Goal: Task Accomplishment & Management: Manage account settings

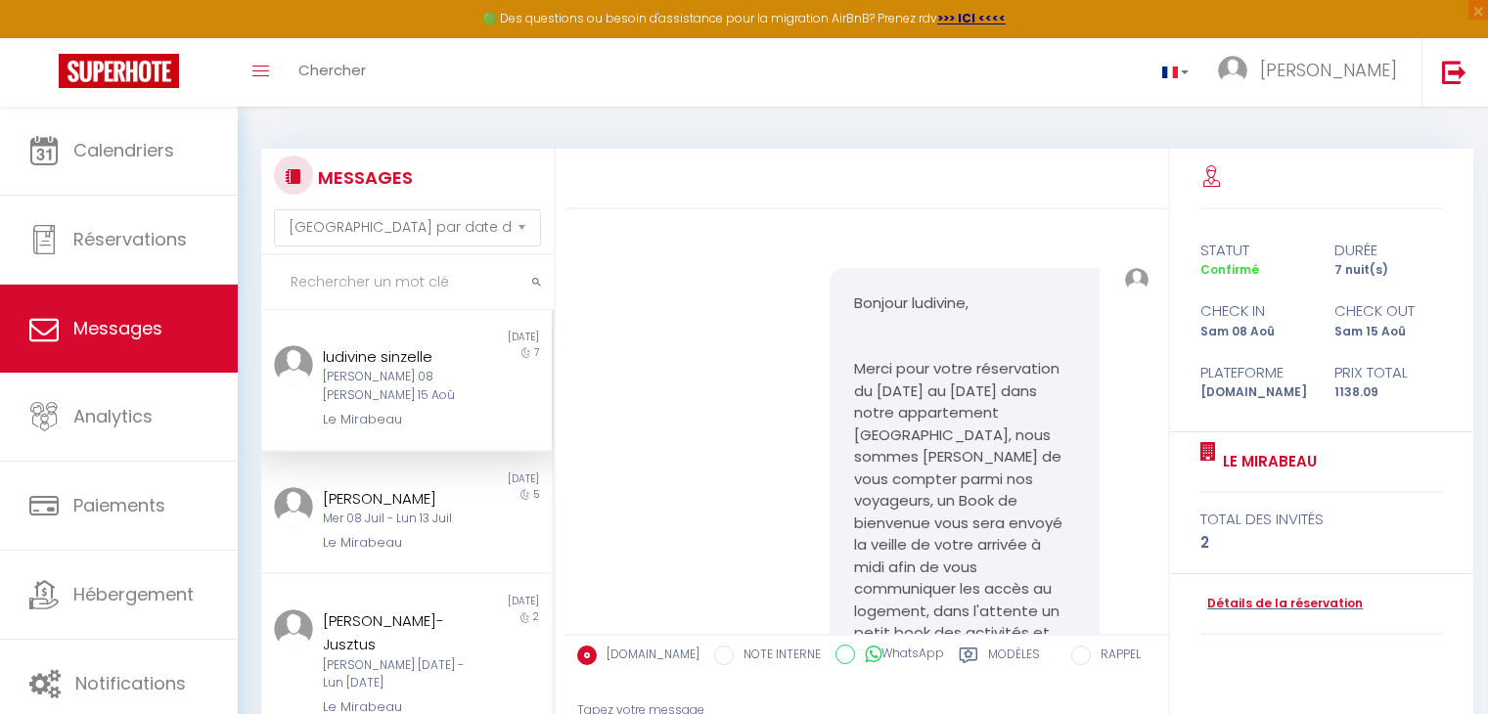
select select "message"
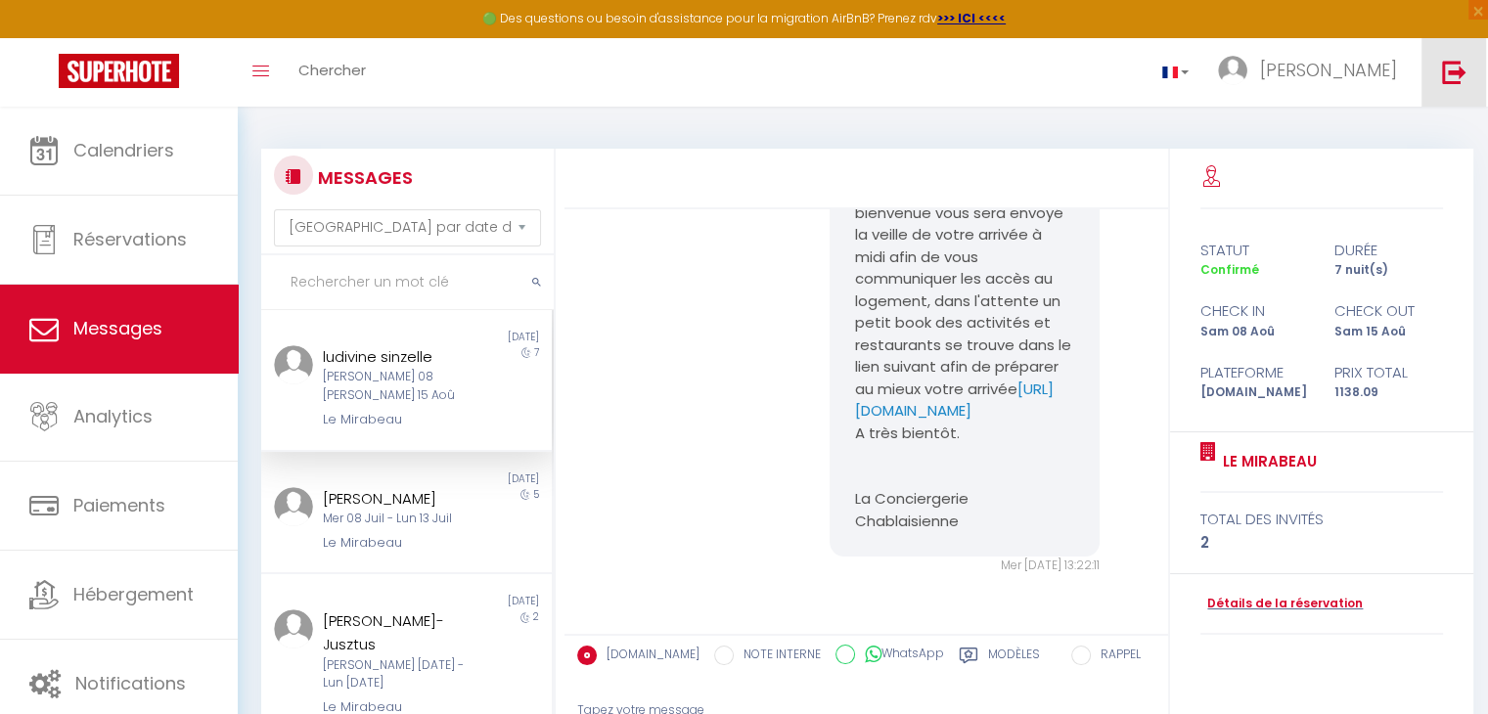
click at [1454, 69] on img at bounding box center [1454, 72] width 24 height 24
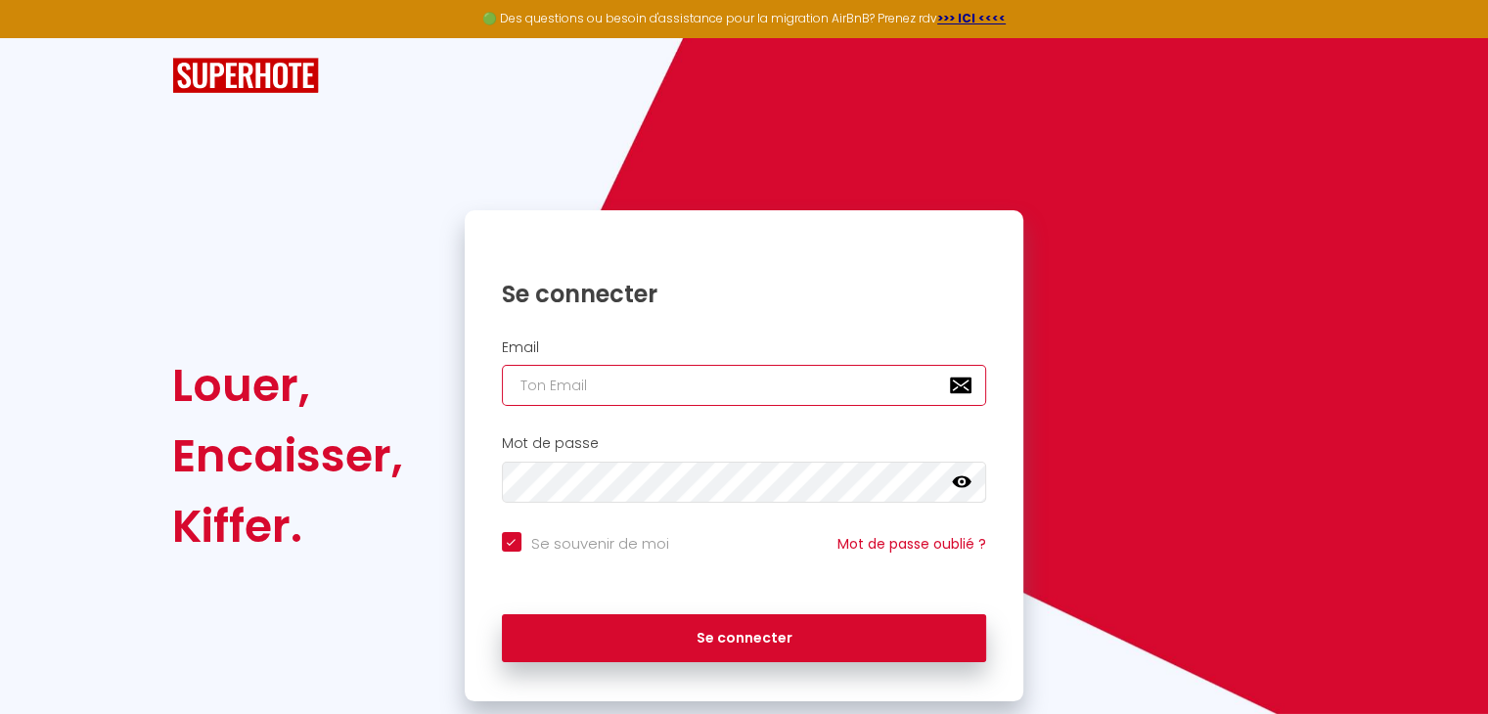
click at [611, 391] on input "email" at bounding box center [744, 385] width 485 height 41
type input "e"
checkbox input "true"
type input "er"
checkbox input "true"
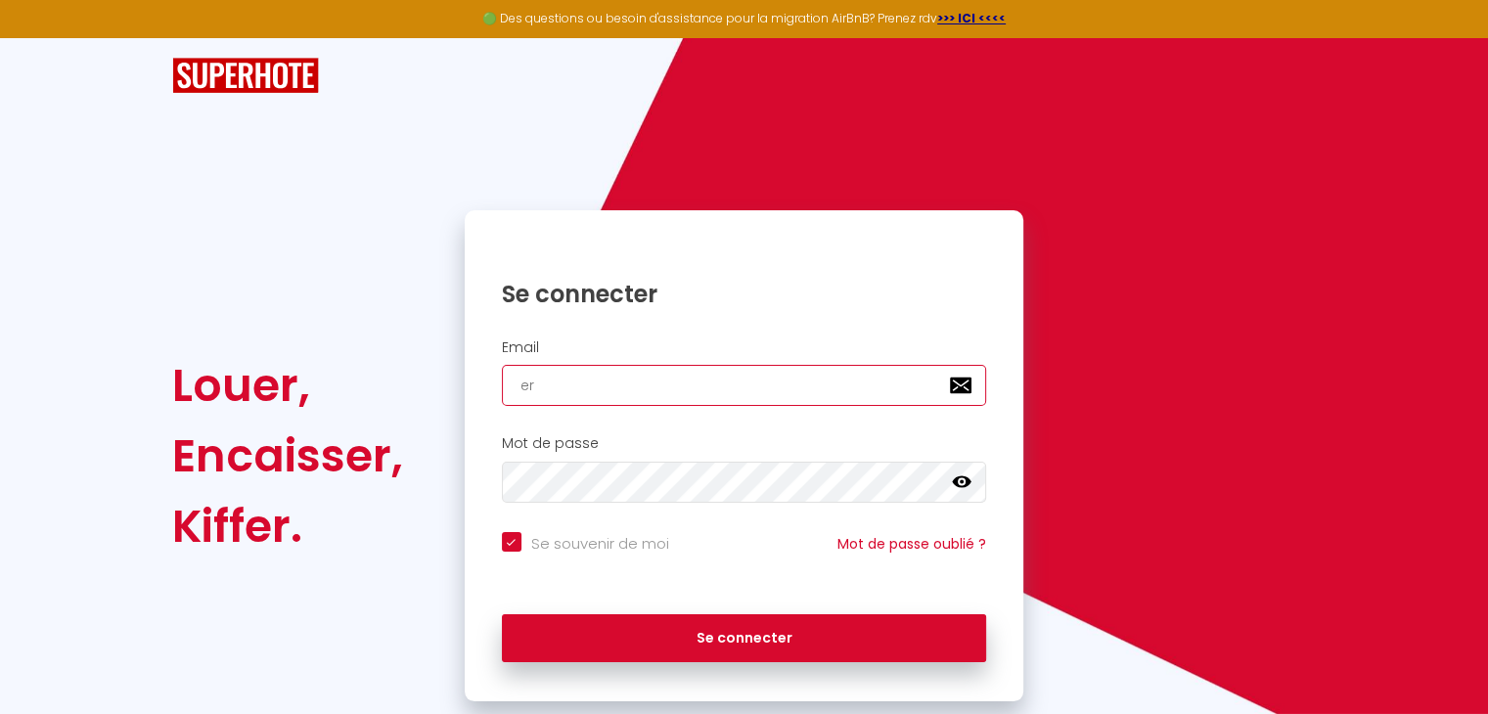
type input "[PERSON_NAME]"
checkbox input "true"
type input "[PERSON_NAME]."
checkbox input "true"
type input "[PERSON_NAME].a"
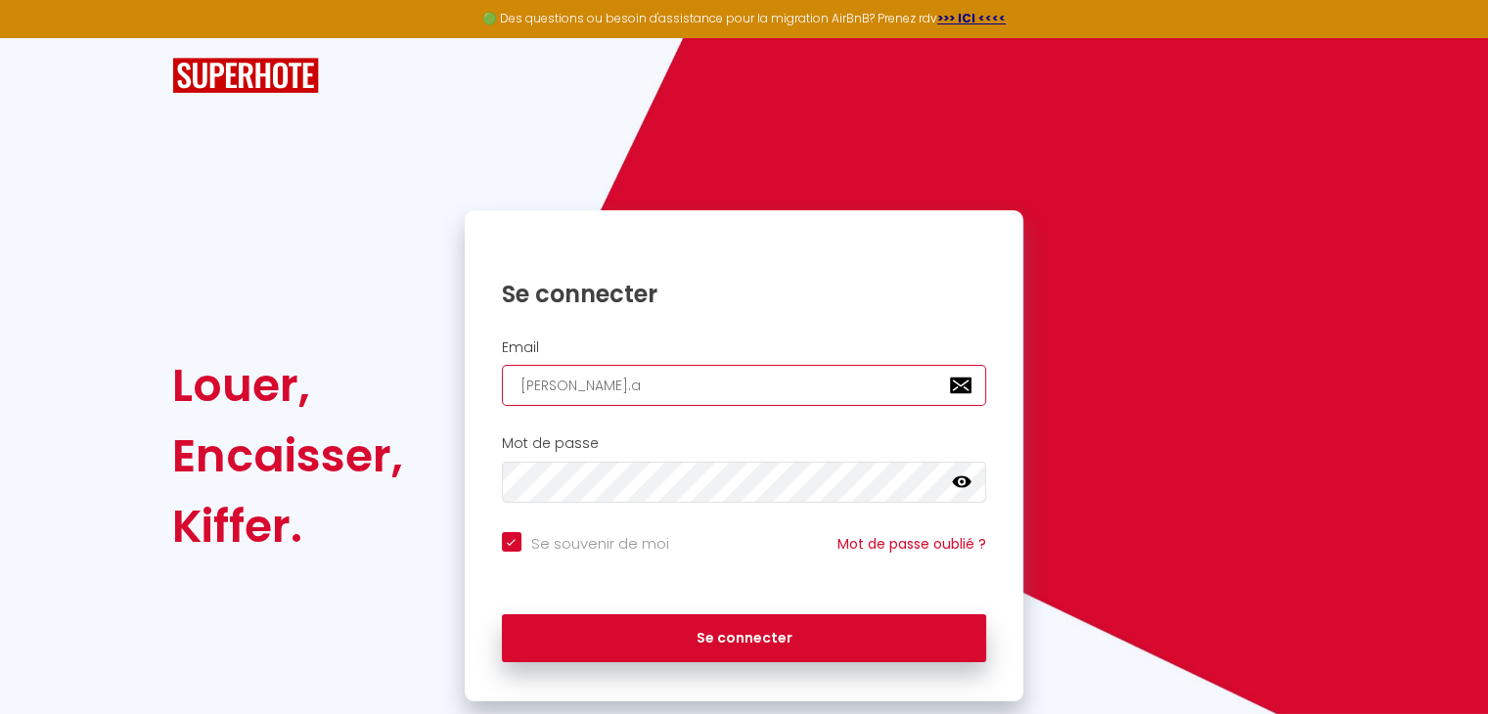
checkbox input "true"
type input "[PERSON_NAME].an"
checkbox input "true"
type input "[PERSON_NAME].ant"
checkbox input "true"
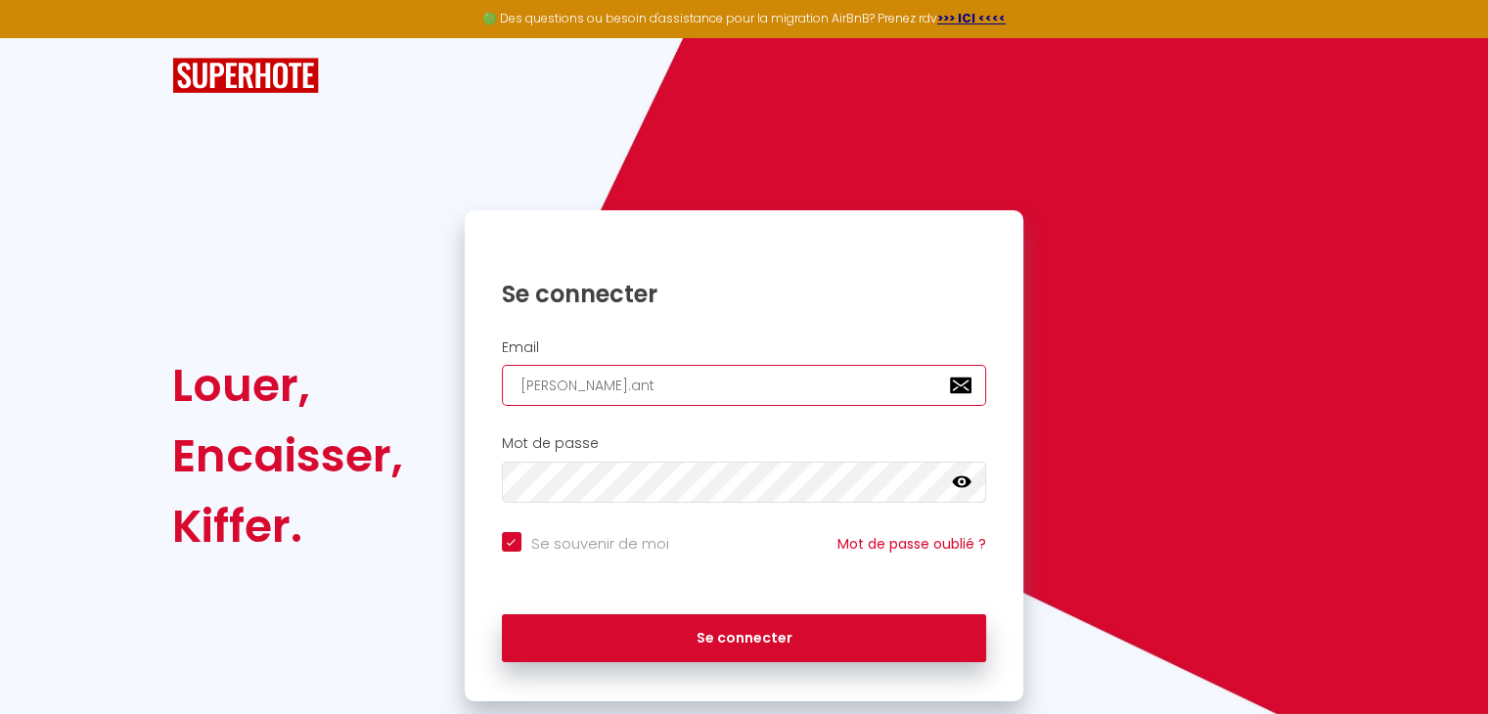
type input "[PERSON_NAME].anto"
checkbox input "true"
type input "[PERSON_NAME].[PERSON_NAME]"
checkbox input "true"
type input "[PERSON_NAME].[PERSON_NAME]"
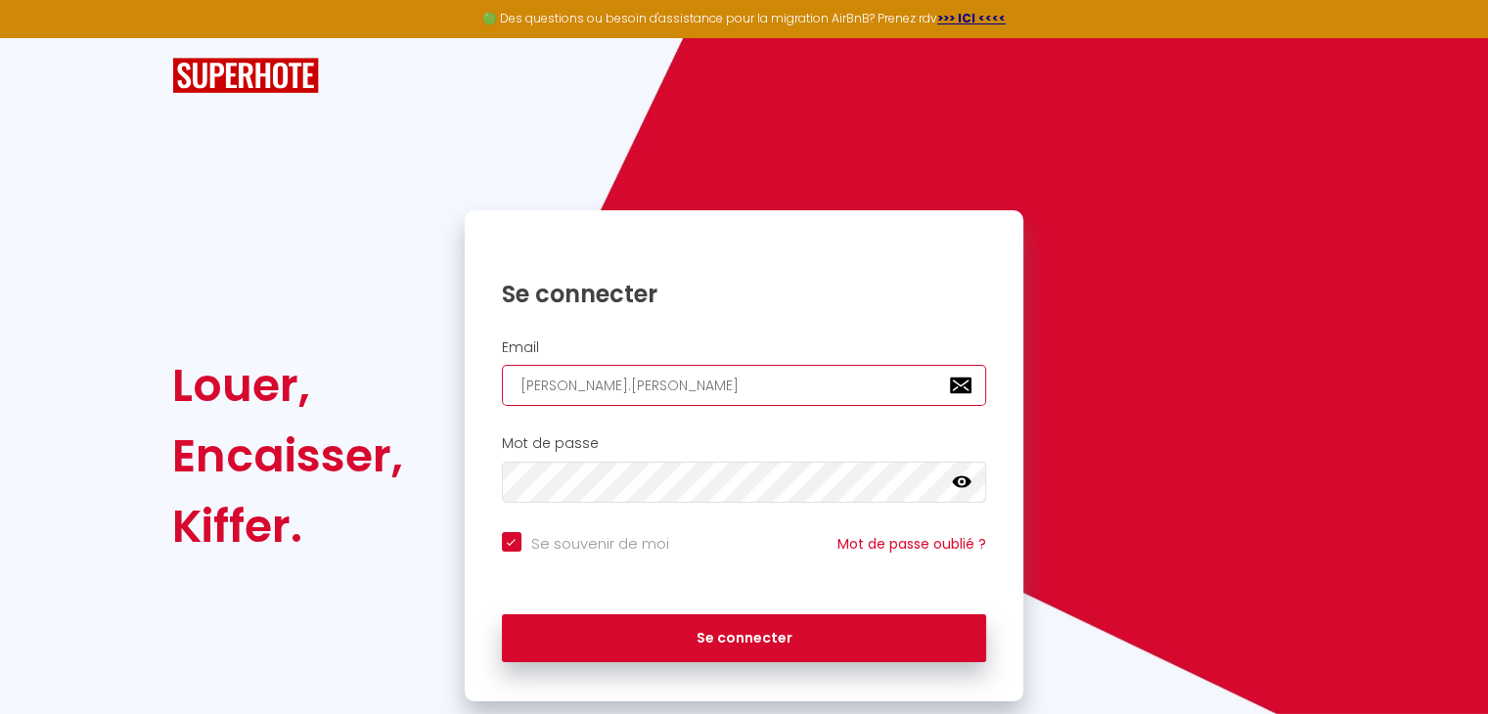
checkbox input "true"
type input "[PERSON_NAME].[PERSON_NAME]@"
checkbox input "true"
type input "[PERSON_NAME].antony@o"
checkbox input "true"
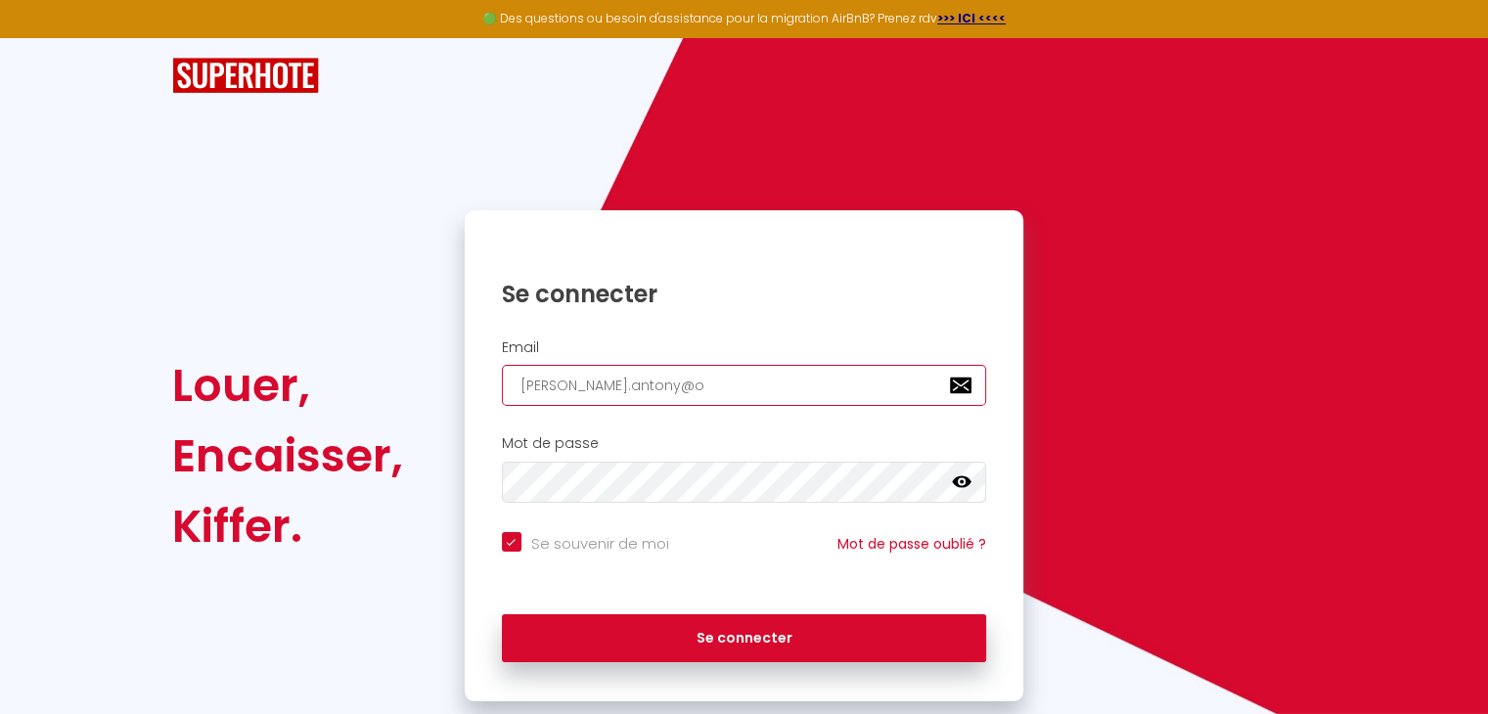
type input "[PERSON_NAME].antony@ou"
checkbox input "true"
type input "[PERSON_NAME].antony@out"
checkbox input "true"
type input "[PERSON_NAME].antony@outl"
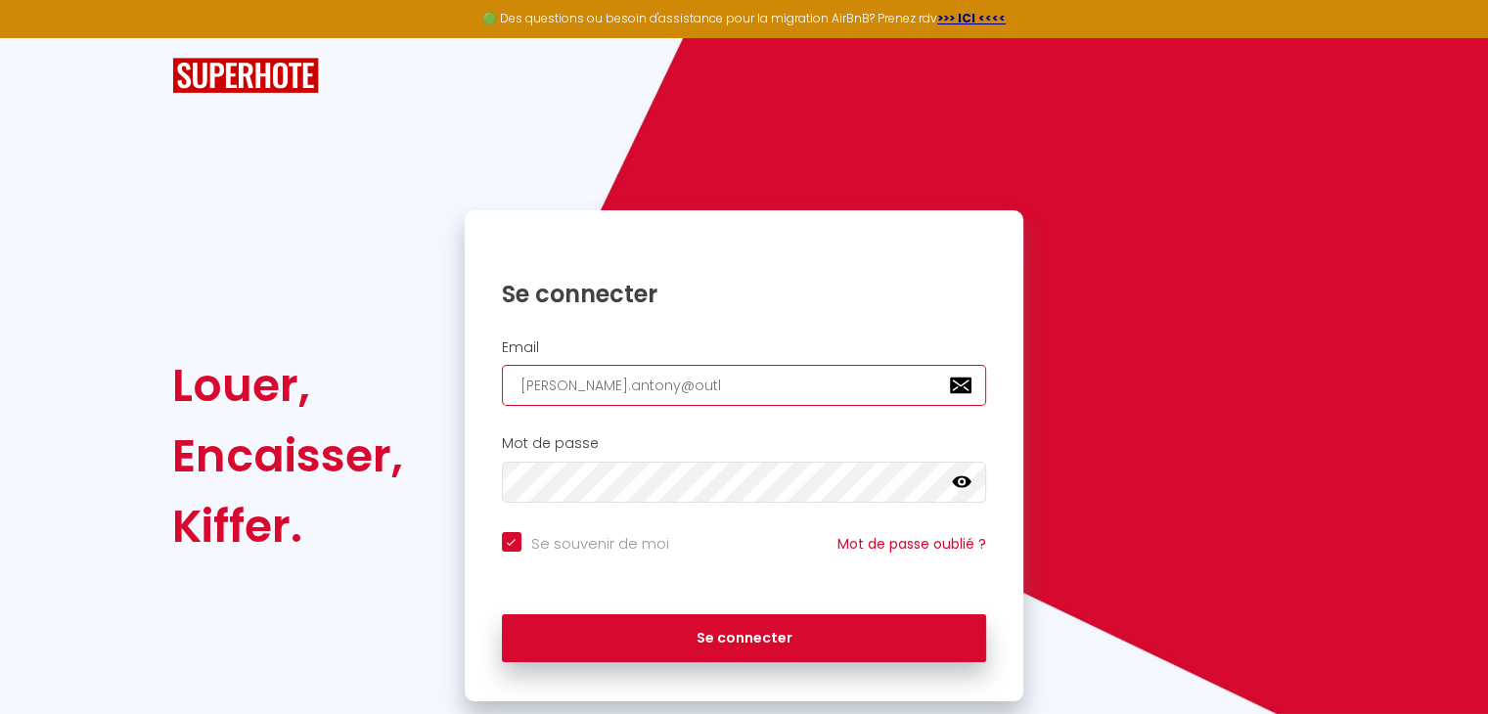
checkbox input "true"
type input "[PERSON_NAME].antony@outlo"
checkbox input "true"
type input "[PERSON_NAME].antony@outloo"
checkbox input "true"
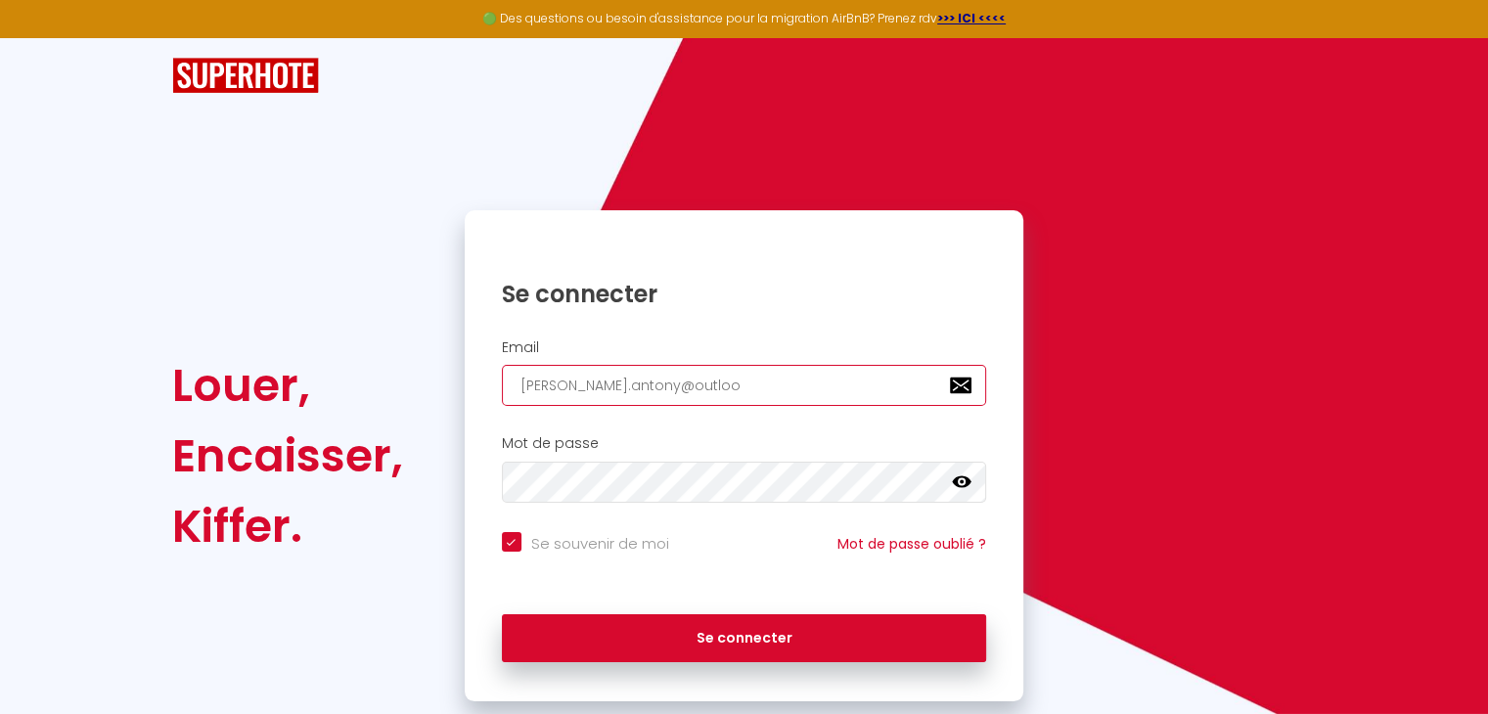
type input "[PERSON_NAME][EMAIL_ADDRESS]"
checkbox input "true"
type input "[PERSON_NAME][EMAIL_ADDRESS]."
checkbox input "true"
type input "[PERSON_NAME].antony@outlook.f"
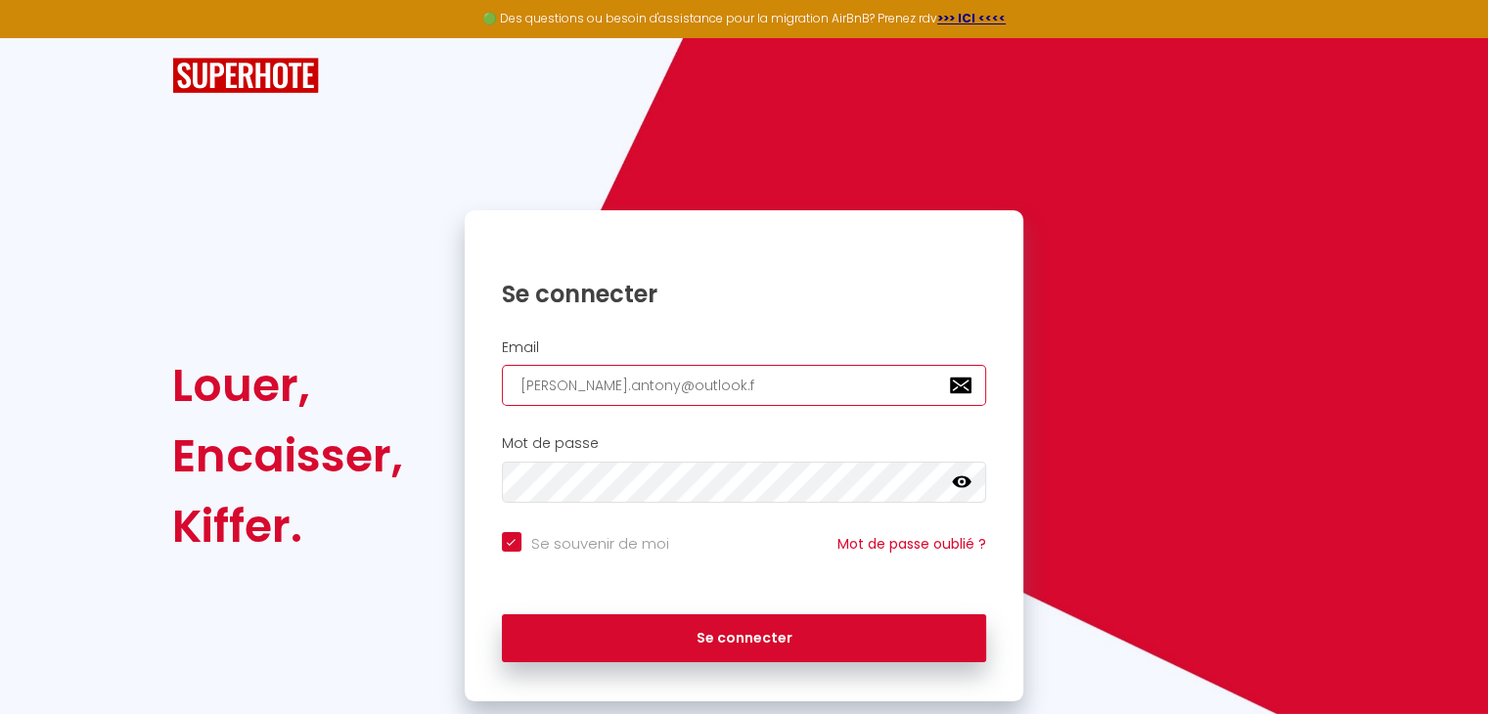
checkbox input "true"
type input "[PERSON_NAME][EMAIL_ADDRESS][DOMAIN_NAME]"
checkbox input "true"
type input "[PERSON_NAME][EMAIL_ADDRESS][DOMAIN_NAME]"
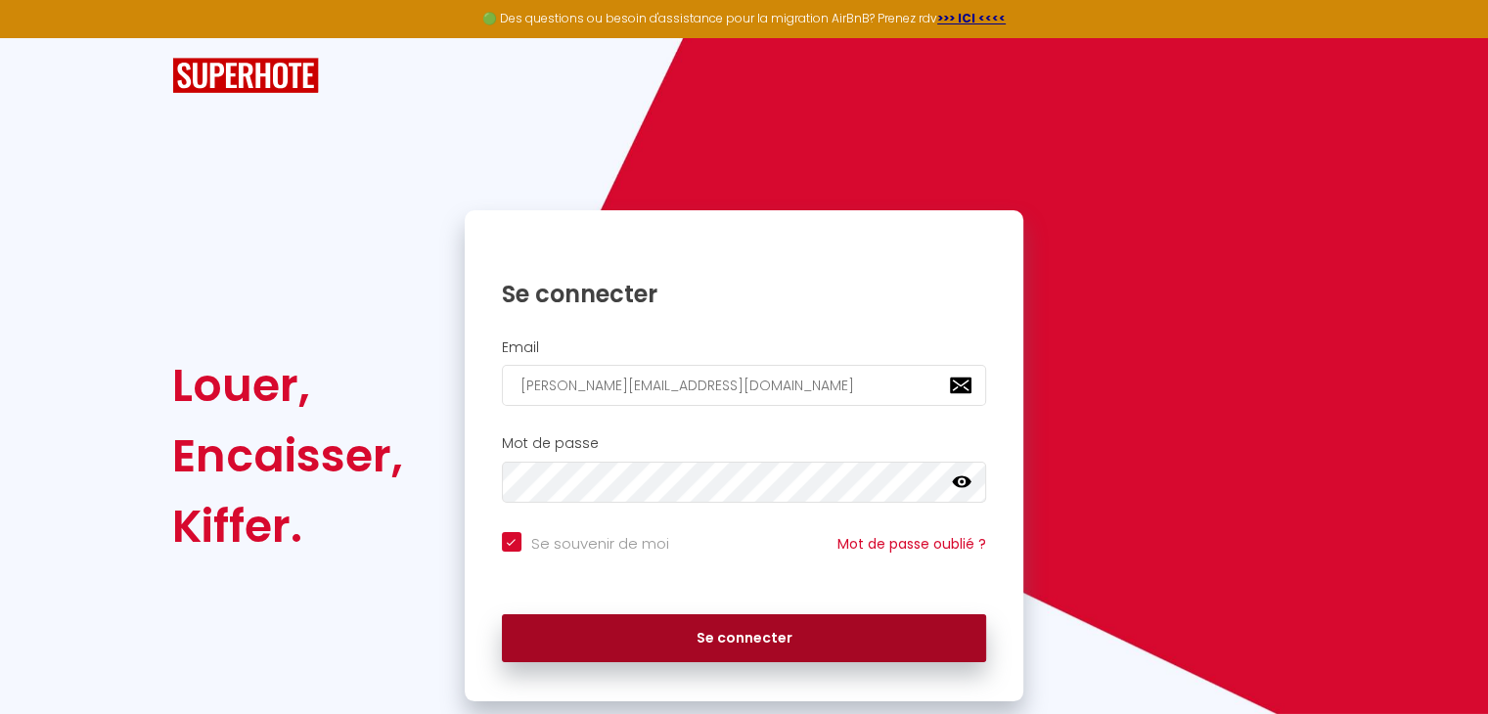
click at [597, 631] on button "Se connecter" at bounding box center [744, 638] width 485 height 49
checkbox input "true"
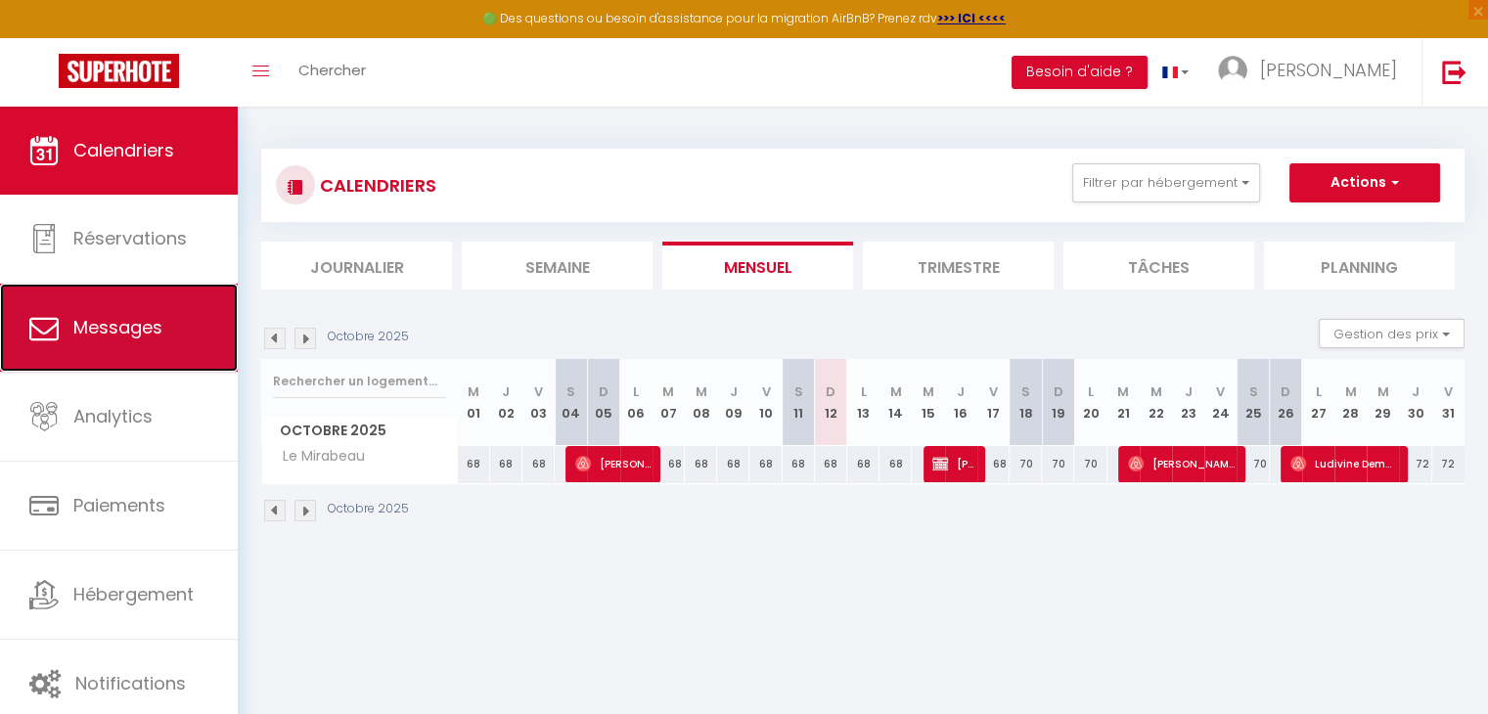
click at [103, 336] on span "Messages" at bounding box center [117, 327] width 89 height 24
select select "message"
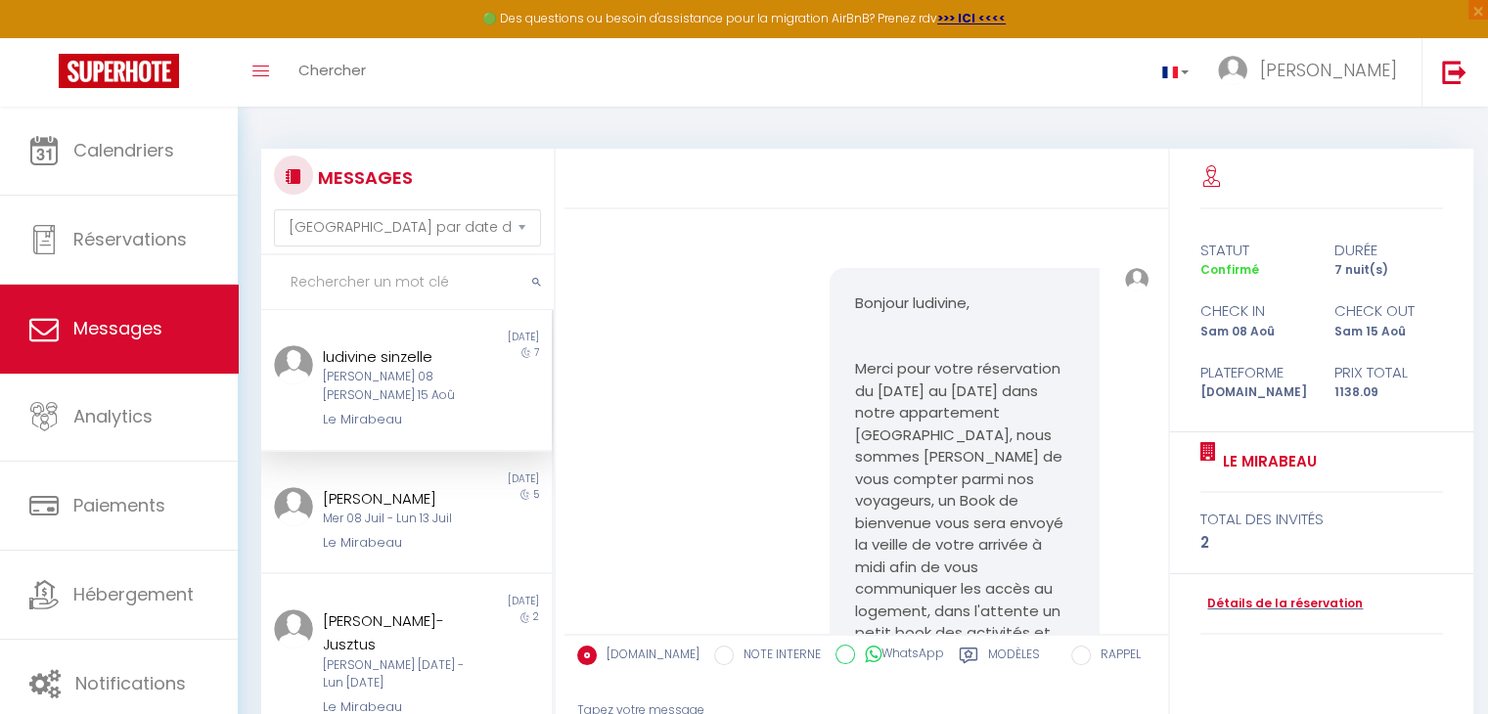
scroll to position [332, 0]
